Goal: Task Accomplishment & Management: Manage account settings

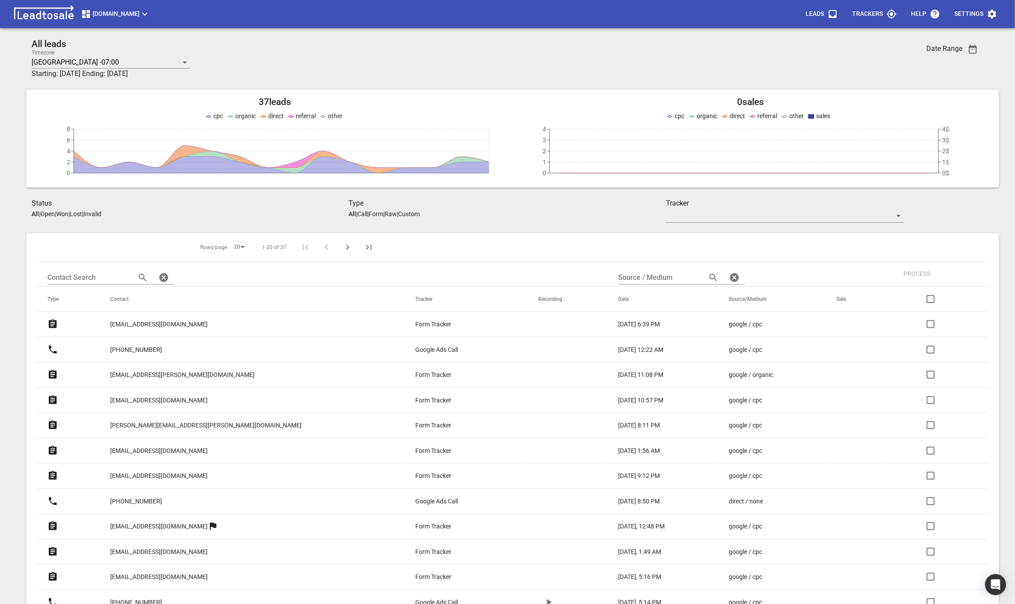
click at [127, 325] on p "philmcnaynz@gmail.com" at bounding box center [158, 324] width 97 height 9
click at [117, 11] on span "Modernroofing.co.nz" at bounding box center [115, 14] width 69 height 11
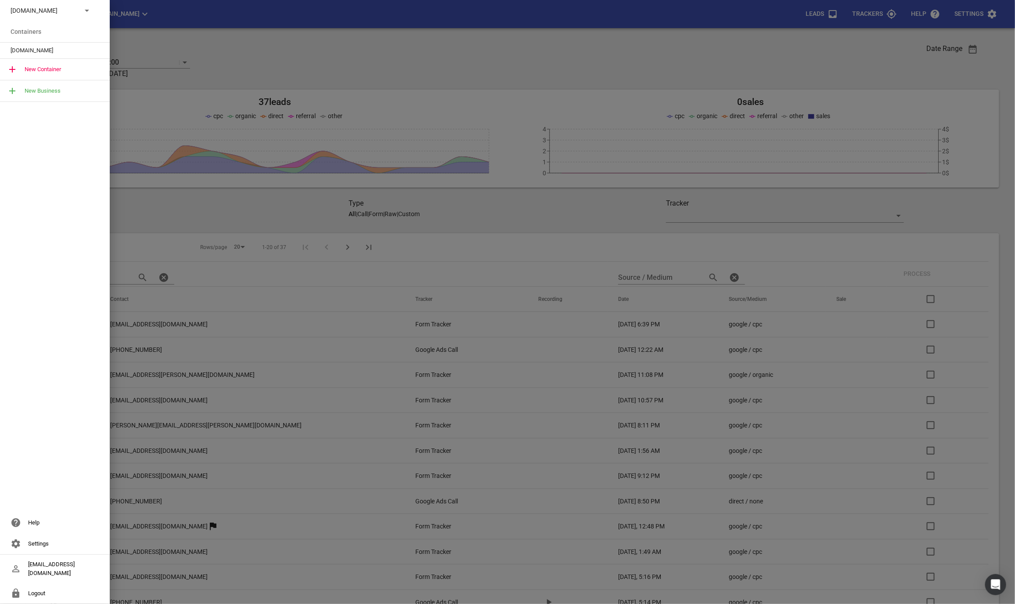
click at [96, 13] on div "[DOMAIN_NAME]" at bounding box center [55, 10] width 110 height 21
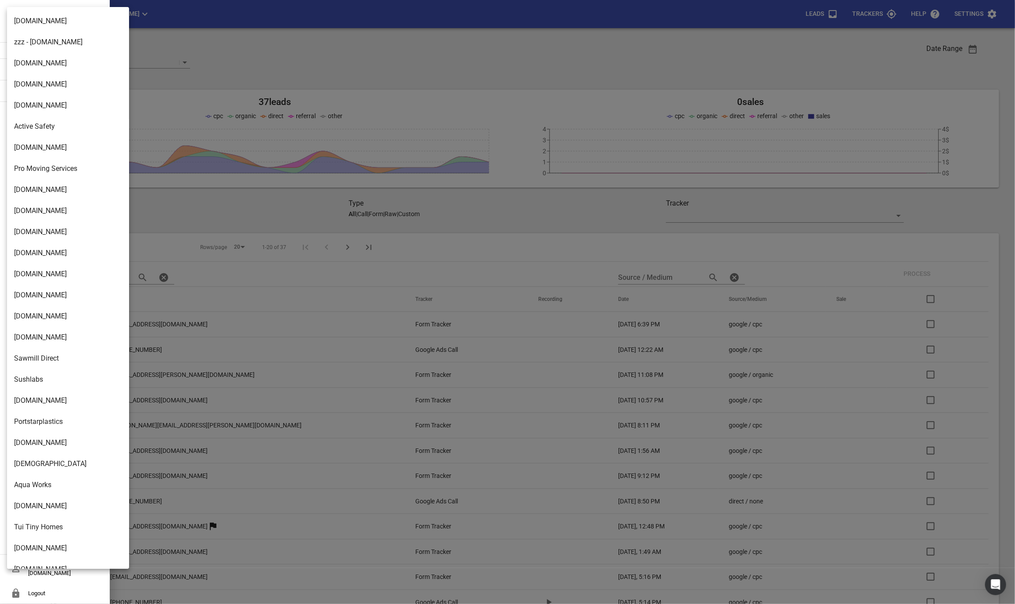
scroll to position [1256, 0]
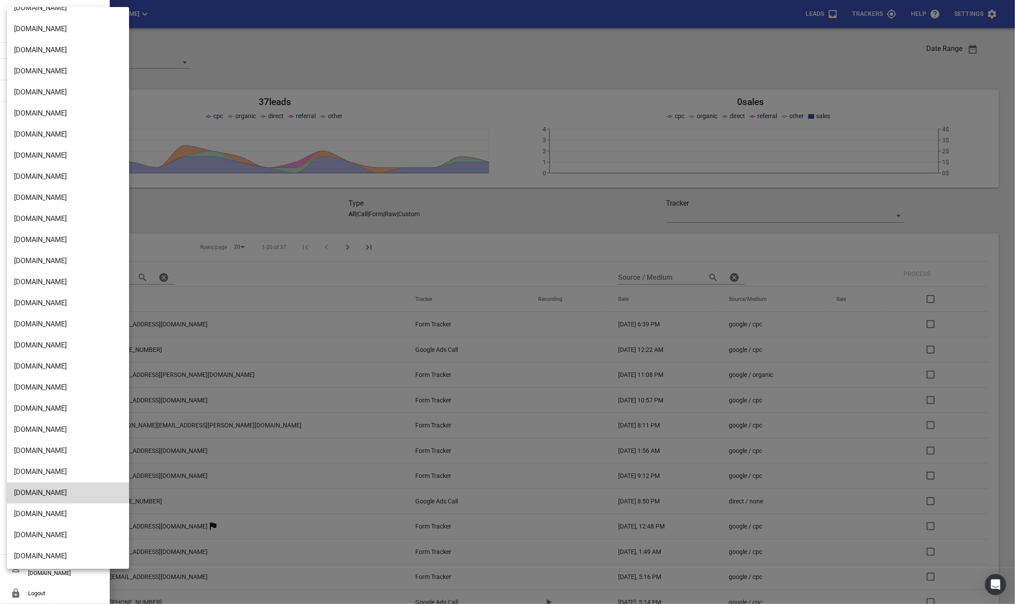
click at [56, 550] on li "[DOMAIN_NAME]" at bounding box center [68, 555] width 122 height 21
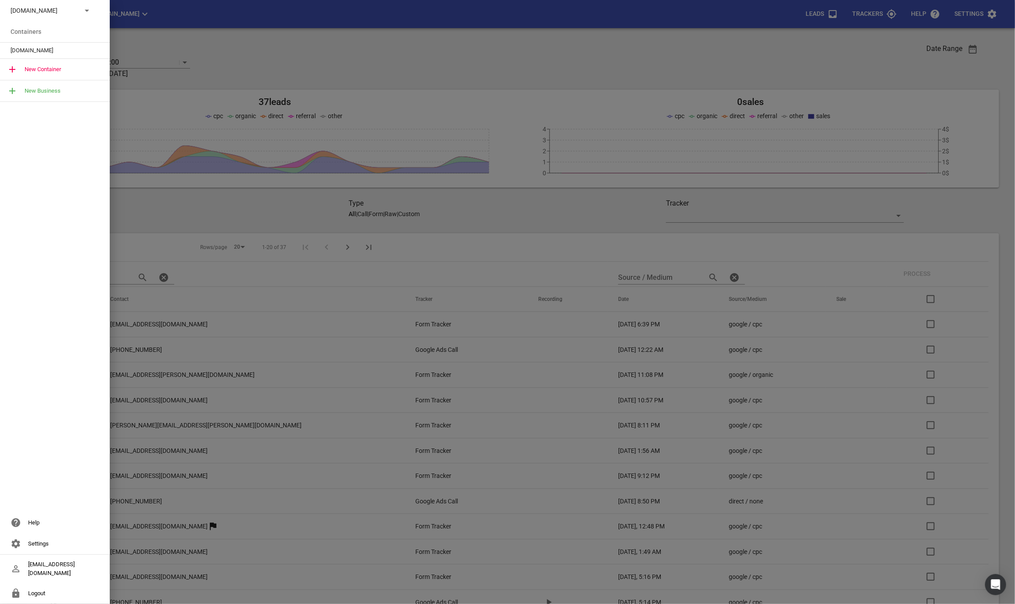
click at [23, 47] on span "[DOMAIN_NAME]" at bounding box center [52, 50] width 82 height 9
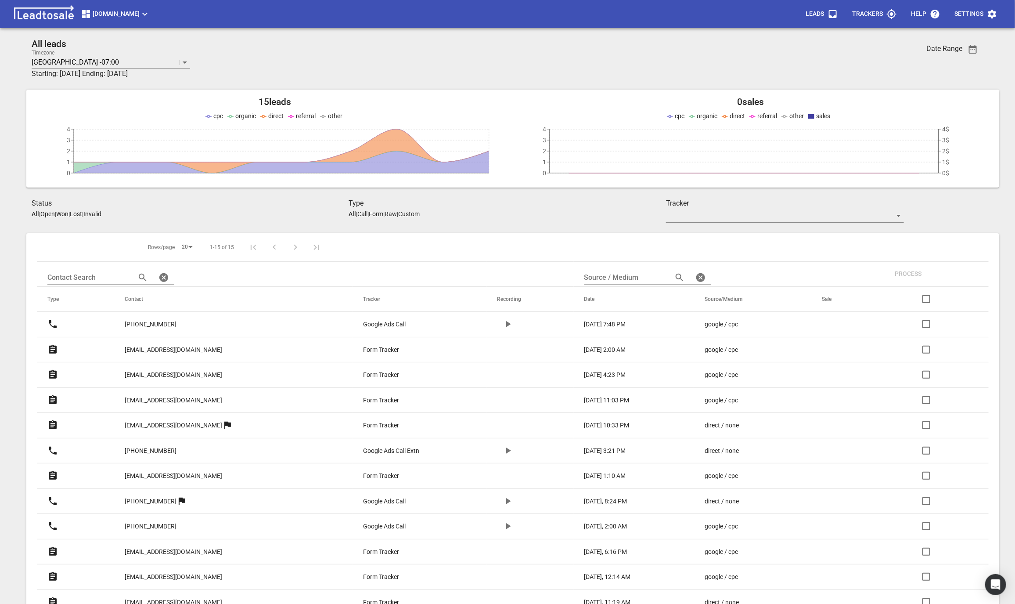
click at [155, 323] on p "+64220209724" at bounding box center [151, 324] width 52 height 9
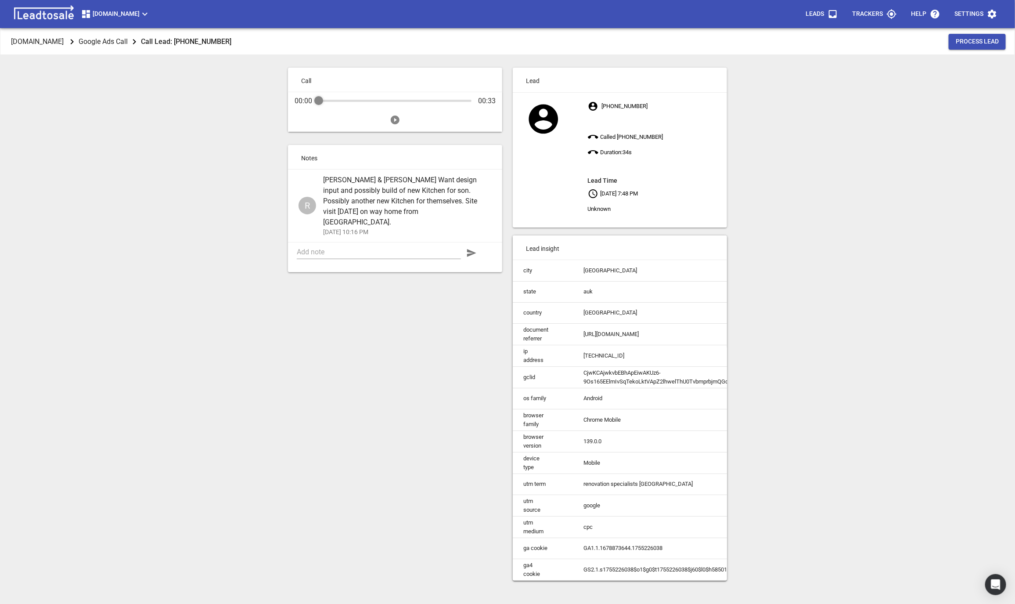
click at [351, 209] on span "Barbara & Malcolm Birch Want design input and possibly build of new Kitchen for…" at bounding box center [404, 201] width 162 height 53
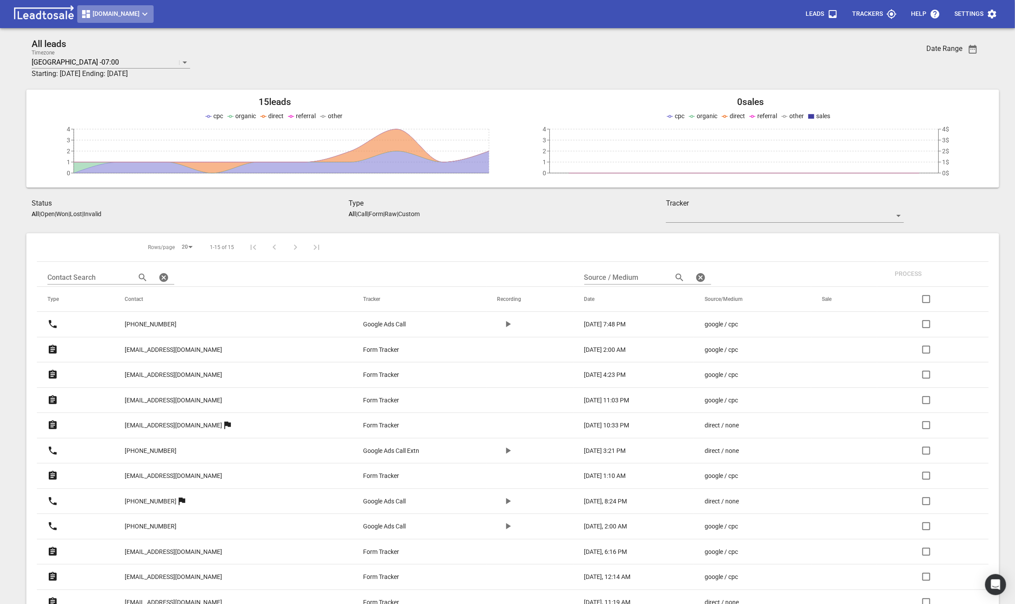
click at [105, 15] on span "[DOMAIN_NAME]" at bounding box center [115, 14] width 69 height 11
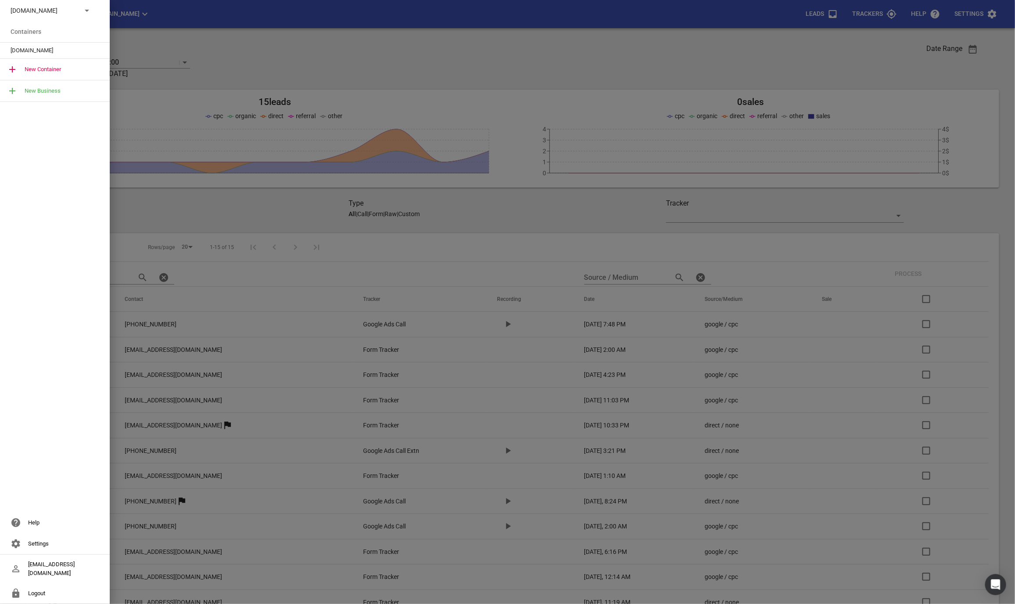
click at [59, 7] on p "[DOMAIN_NAME]" at bounding box center [43, 10] width 64 height 9
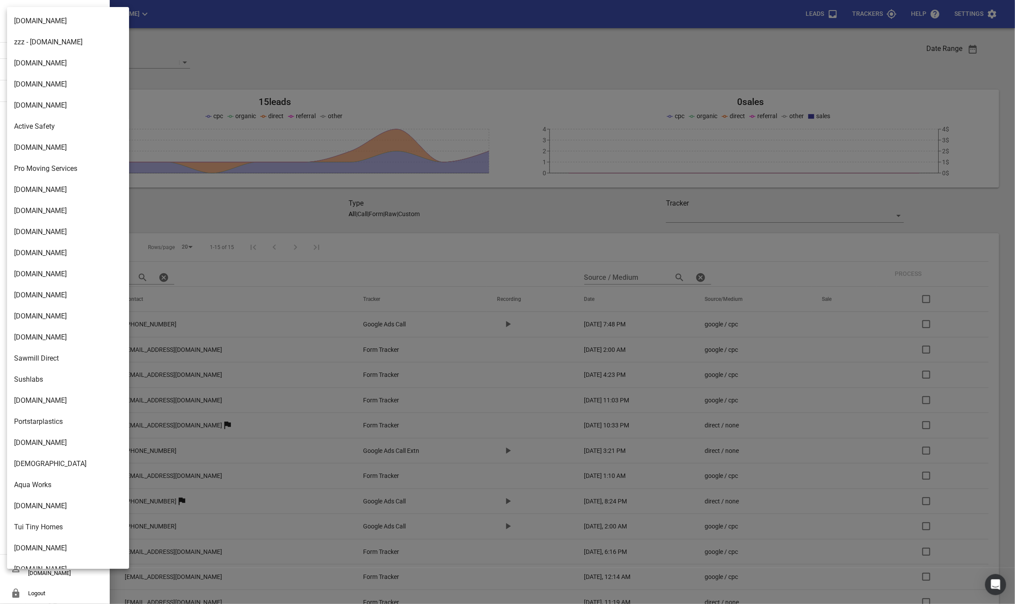
scroll to position [1256, 0]
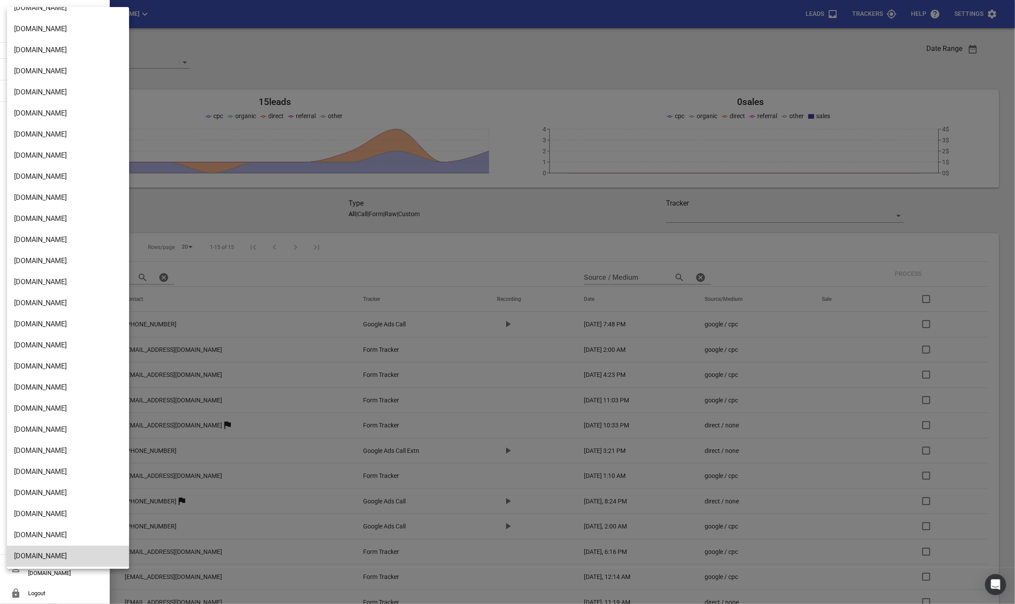
click at [25, 394] on li "[DOMAIN_NAME]" at bounding box center [68, 387] width 122 height 21
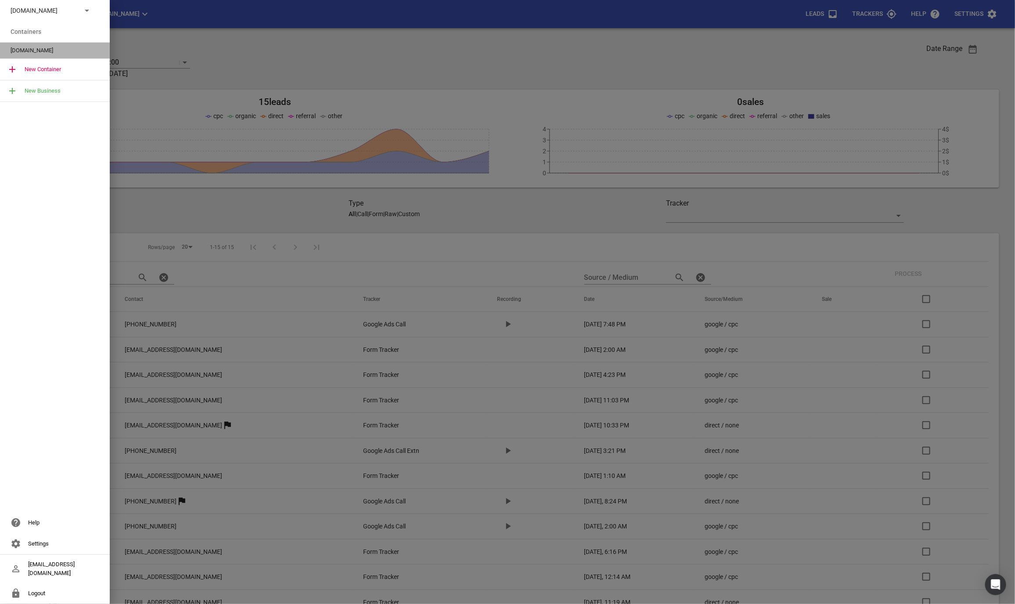
click at [32, 50] on span "[DOMAIN_NAME]" at bounding box center [52, 50] width 82 height 9
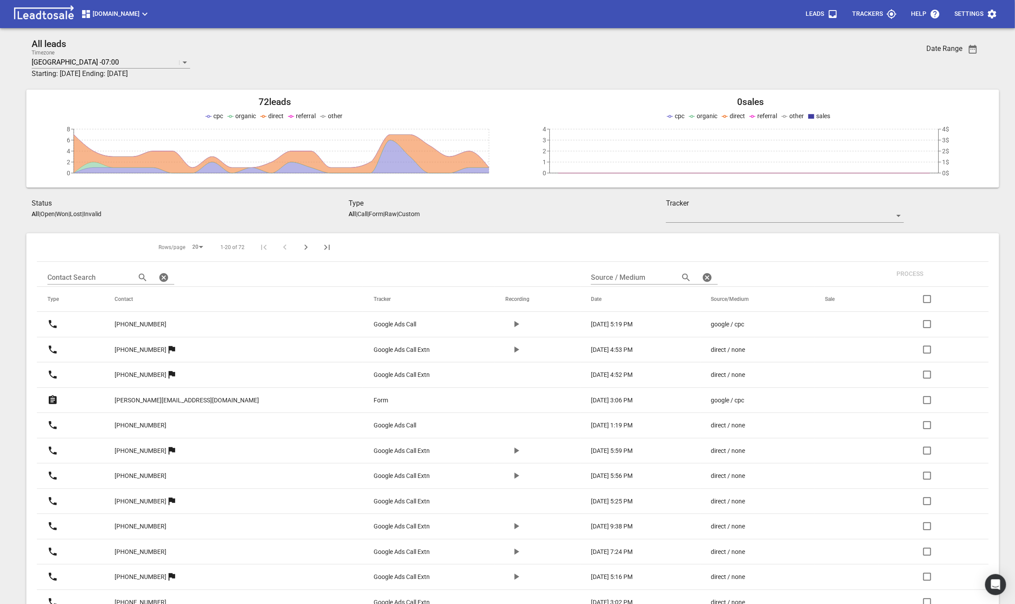
click at [126, 12] on span "[DOMAIN_NAME]" at bounding box center [115, 14] width 69 height 11
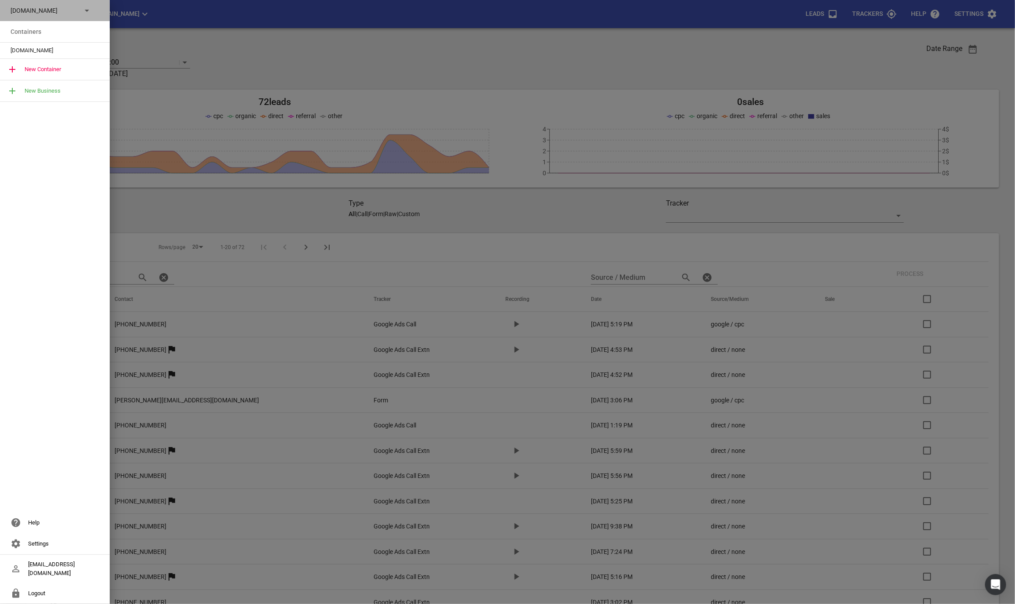
click at [50, 4] on div "[DOMAIN_NAME]" at bounding box center [55, 10] width 110 height 21
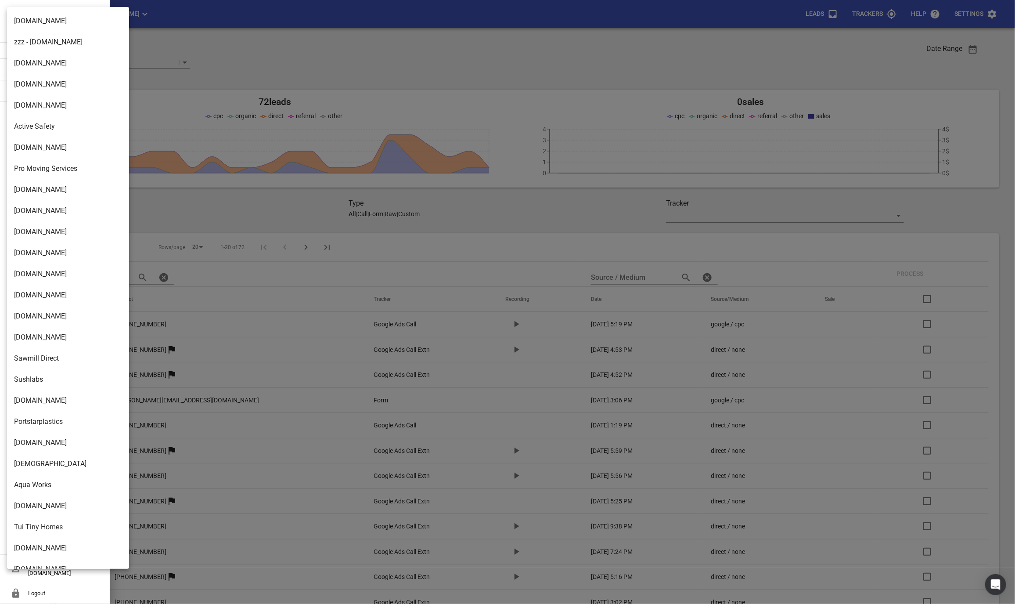
scroll to position [1256, 0]
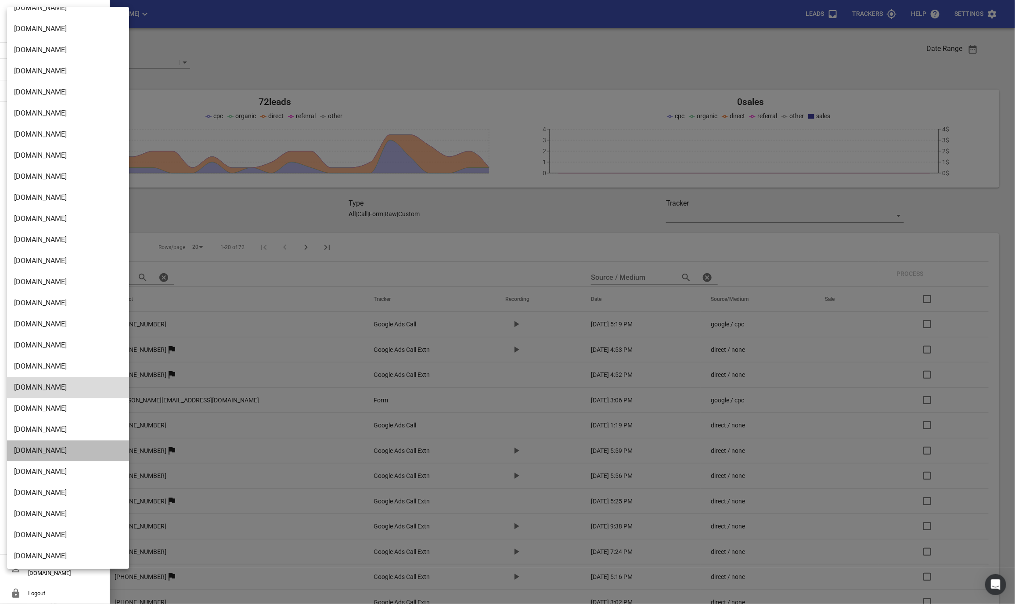
click at [23, 456] on li "[DOMAIN_NAME]" at bounding box center [68, 450] width 122 height 21
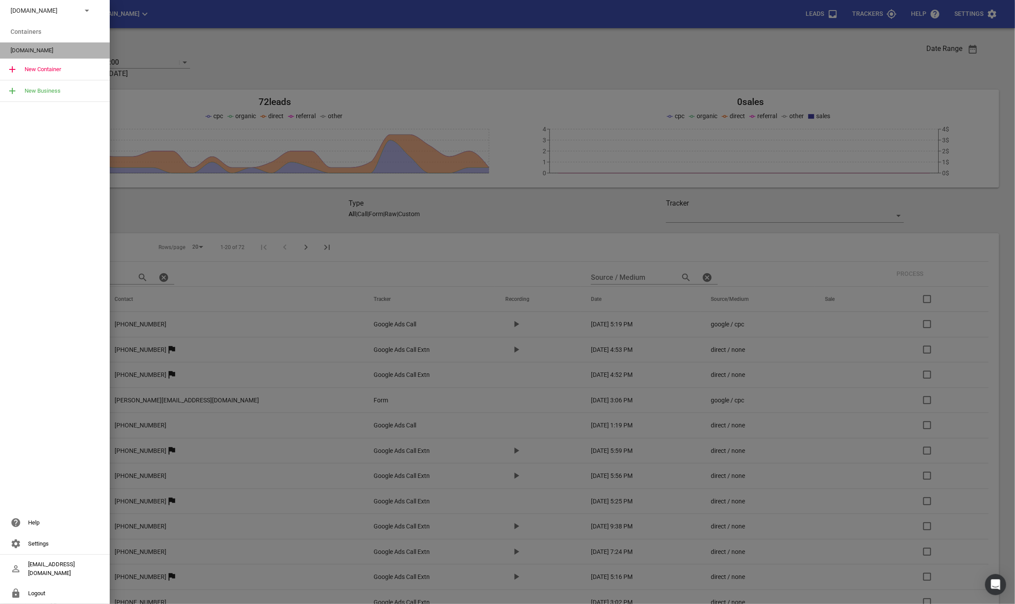
click at [26, 45] on div "[DOMAIN_NAME]" at bounding box center [55, 51] width 110 height 16
click at [53, 54] on span "[DOMAIN_NAME]" at bounding box center [52, 50] width 82 height 9
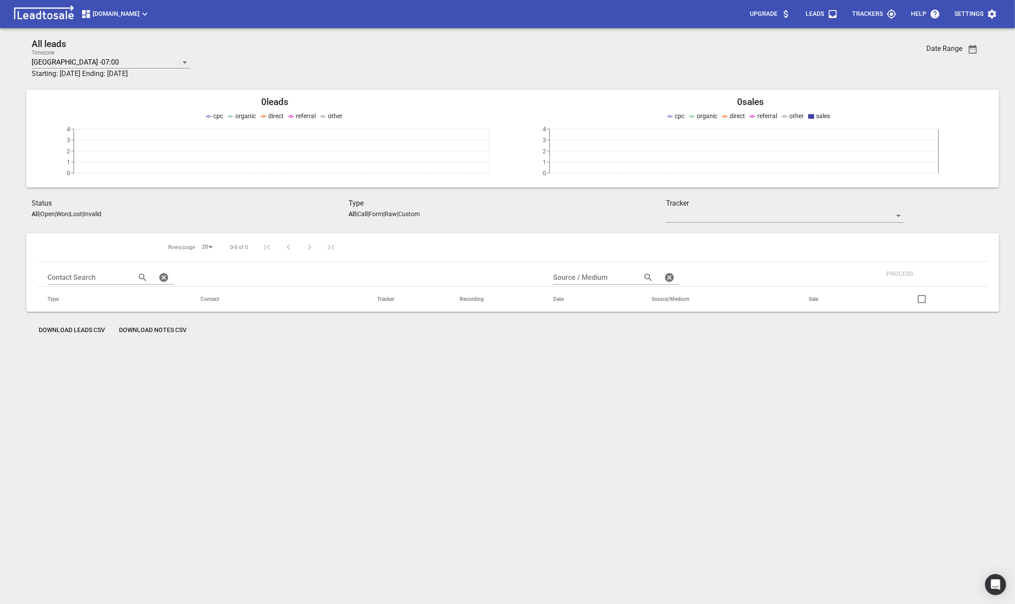
click at [121, 22] on button "[DOMAIN_NAME]" at bounding box center [115, 14] width 76 height 18
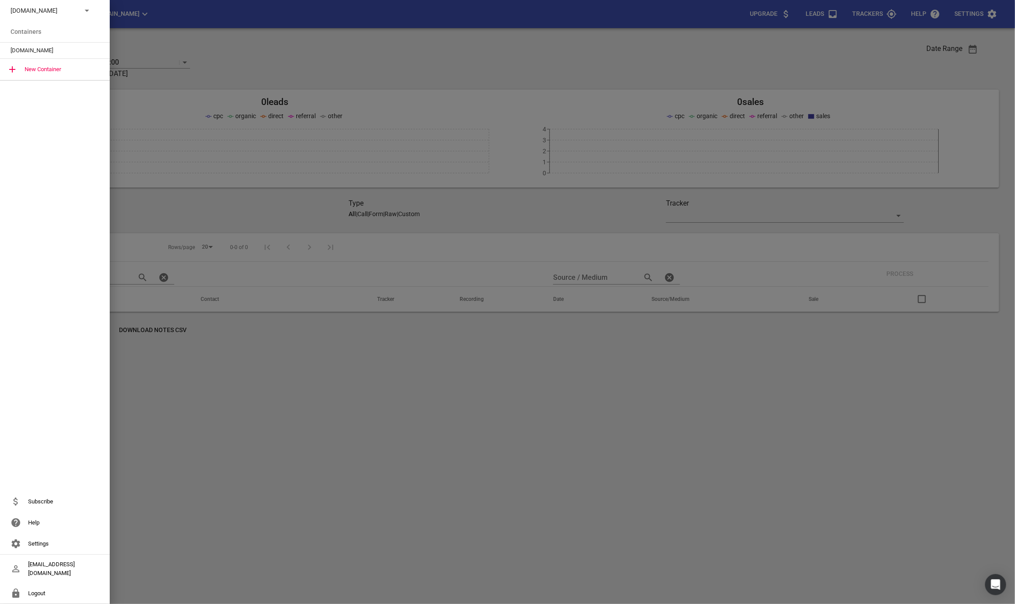
click at [98, 10] on div "[DOMAIN_NAME]" at bounding box center [55, 10] width 110 height 21
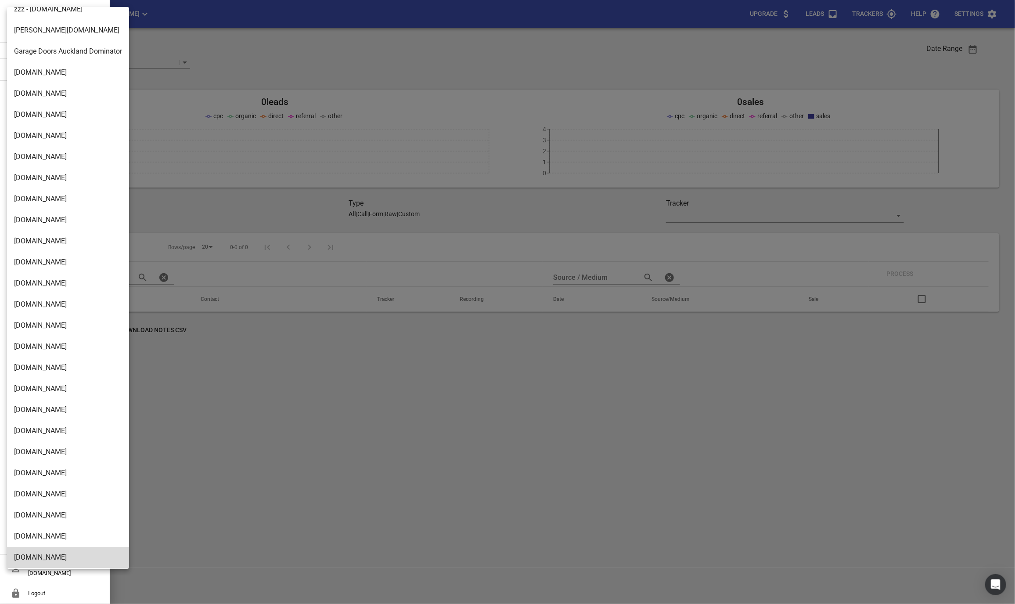
scroll to position [1172, 0]
click at [15, 453] on li "[DOMAIN_NAME]" at bounding box center [68, 449] width 122 height 21
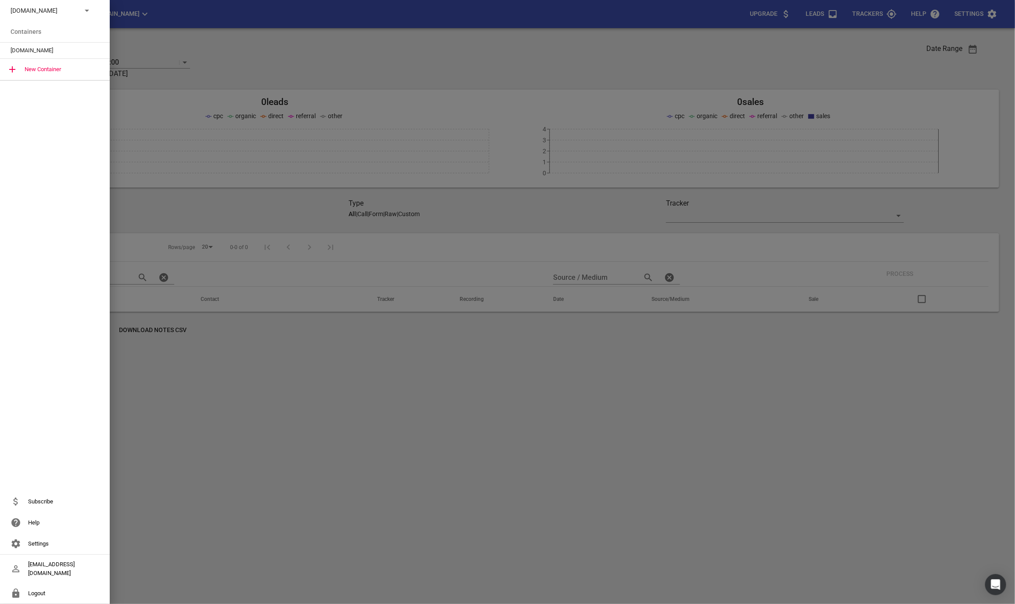
click at [48, 45] on div "[DOMAIN_NAME]" at bounding box center [55, 51] width 110 height 16
click at [19, 53] on span "[DOMAIN_NAME]" at bounding box center [52, 50] width 82 height 9
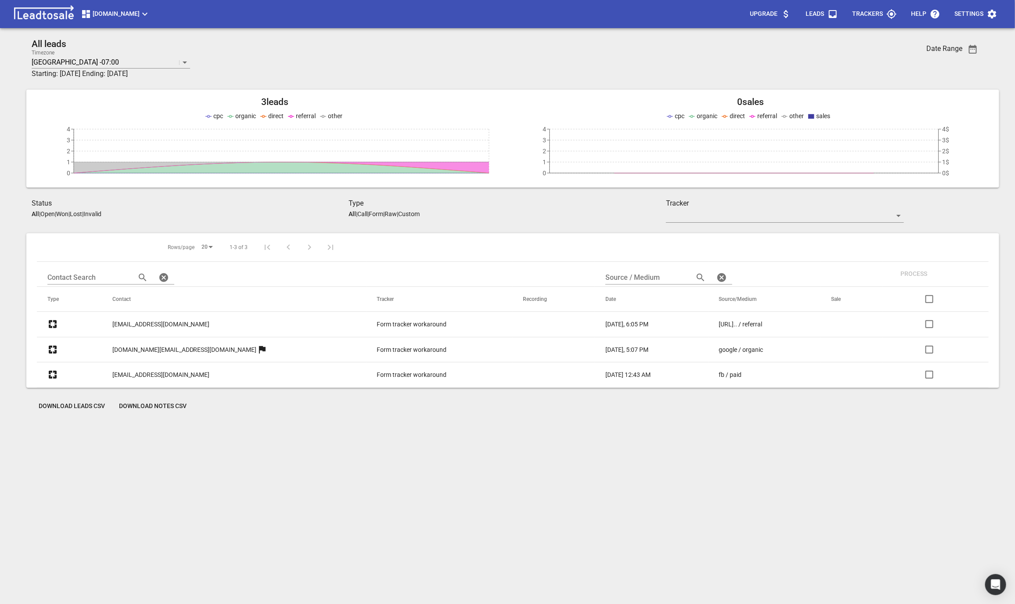
click at [992, 10] on icon "button" at bounding box center [992, 14] width 8 height 9
click at [960, 84] on li "Manage Plan" at bounding box center [975, 84] width 64 height 21
